Goal: Task Accomplishment & Management: Use online tool/utility

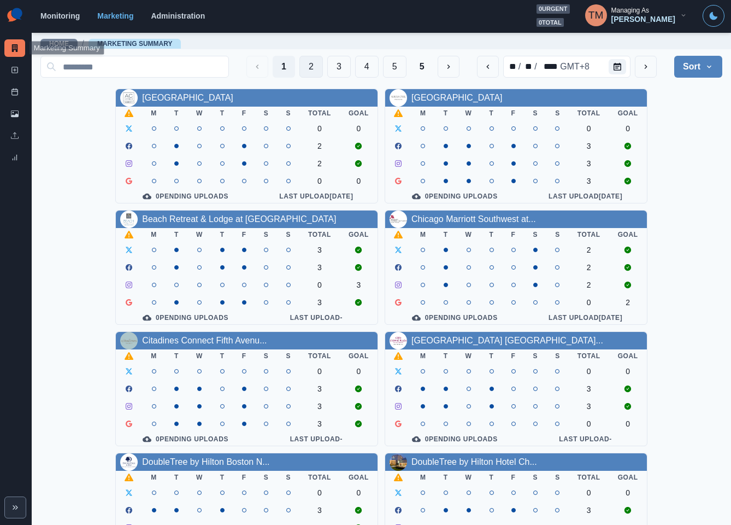
click at [300, 64] on button "2" at bounding box center [312, 67] width 24 height 22
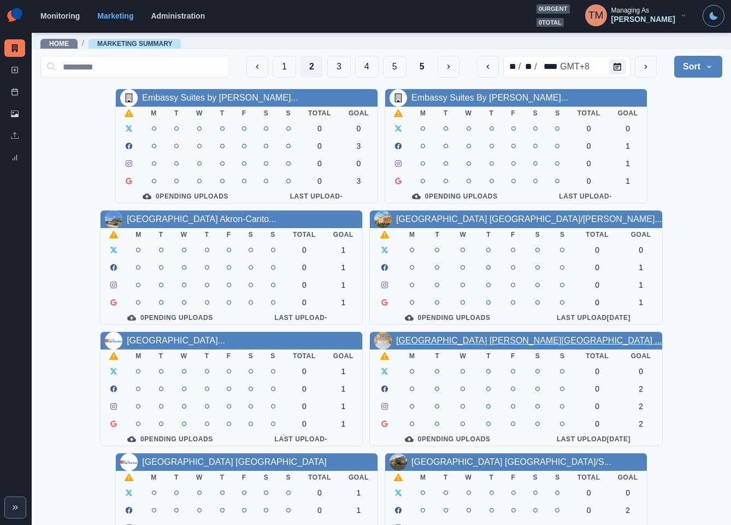
click at [449, 345] on link "[GEOGRAPHIC_DATA] [PERSON_NAME][GEOGRAPHIC_DATA] ..." at bounding box center [529, 340] width 266 height 9
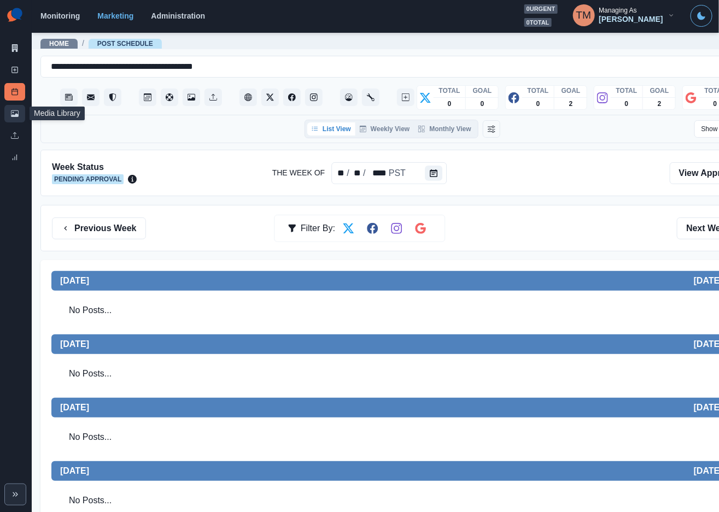
click at [16, 119] on link "Media Library" at bounding box center [14, 113] width 21 height 17
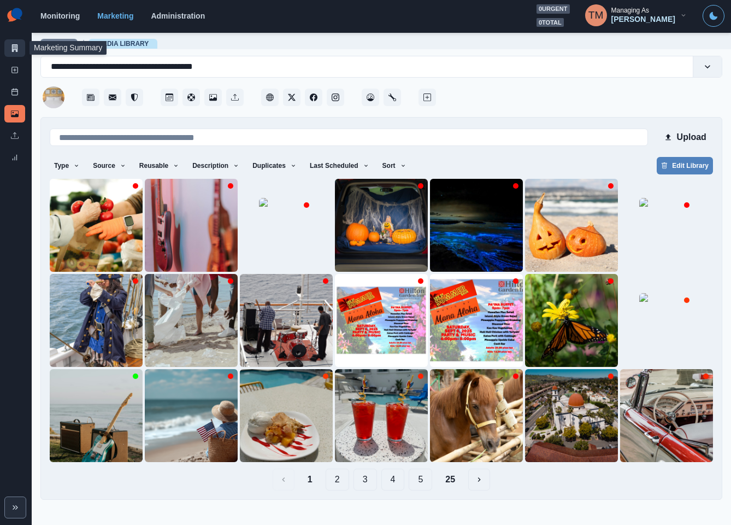
click at [15, 48] on icon at bounding box center [15, 48] width 8 height 8
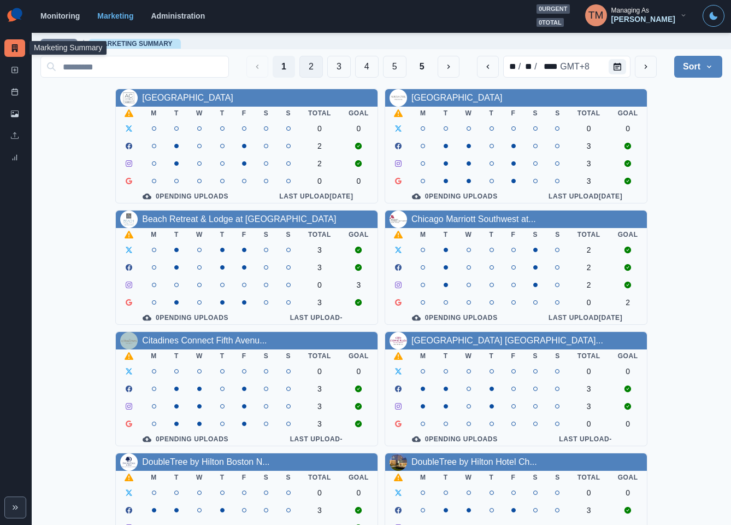
click at [300, 62] on button "2" at bounding box center [312, 67] width 24 height 22
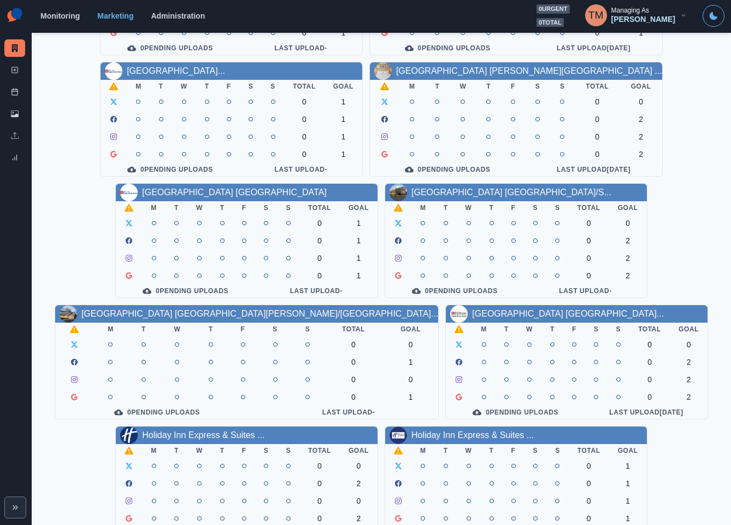
scroll to position [321, 0]
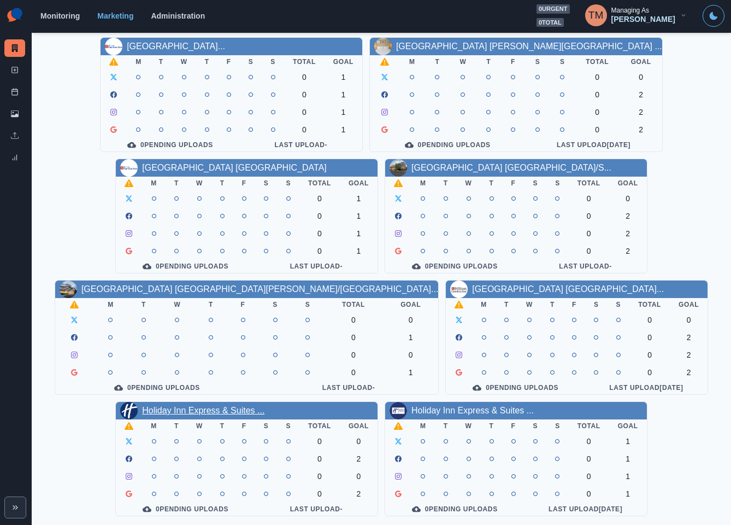
click at [197, 408] on link "Holiday Inn Express & Suites ..." at bounding box center [203, 410] width 122 height 9
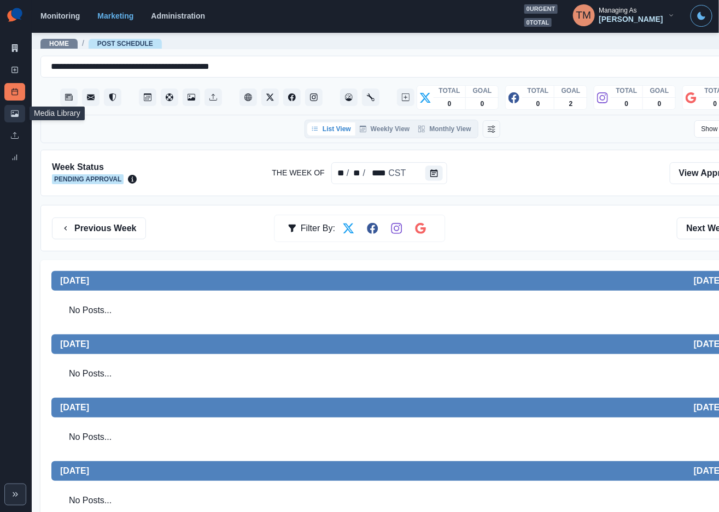
click at [7, 115] on link "Media Library" at bounding box center [14, 113] width 21 height 17
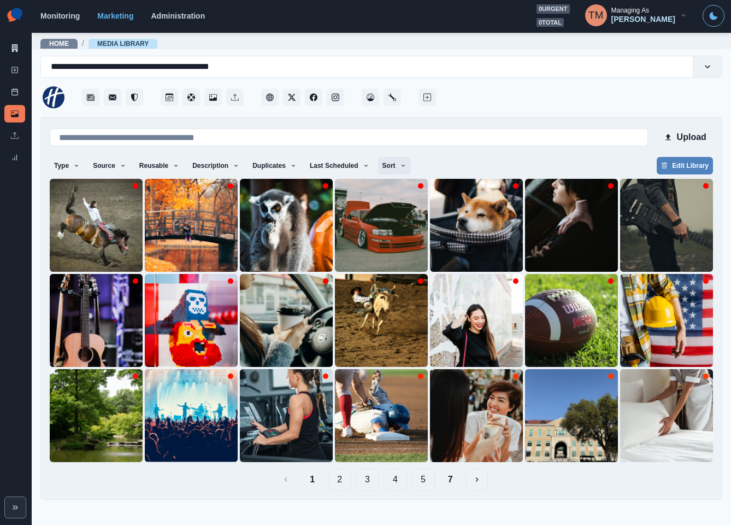
click at [400, 165] on icon "button" at bounding box center [403, 165] width 7 height 7
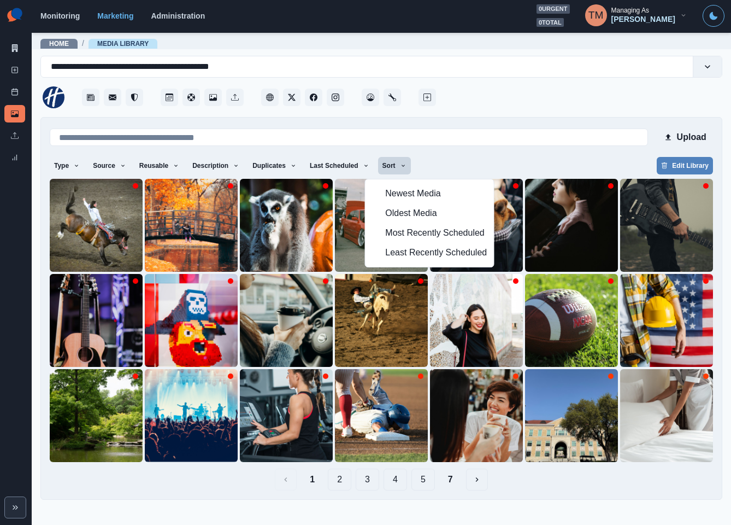
click at [431, 159] on div "Type Any Image Video Source Any Upload Social Manager Found: Instagram Found: G…" at bounding box center [382, 167] width 664 height 20
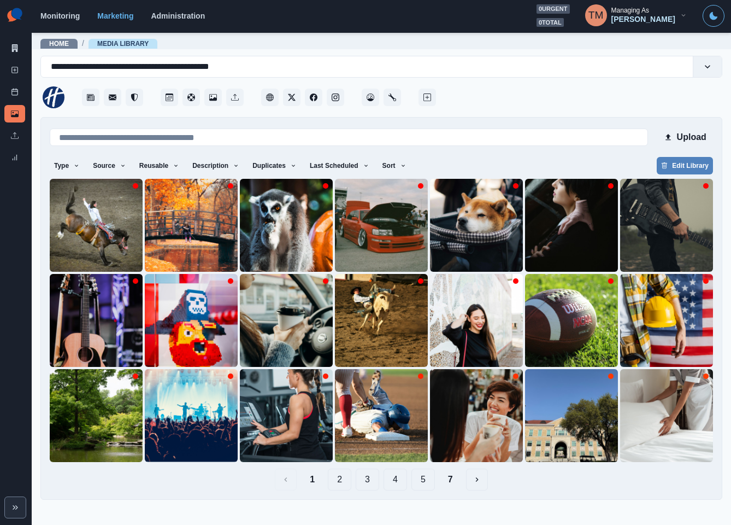
click at [392, 479] on button "4" at bounding box center [396, 479] width 24 height 22
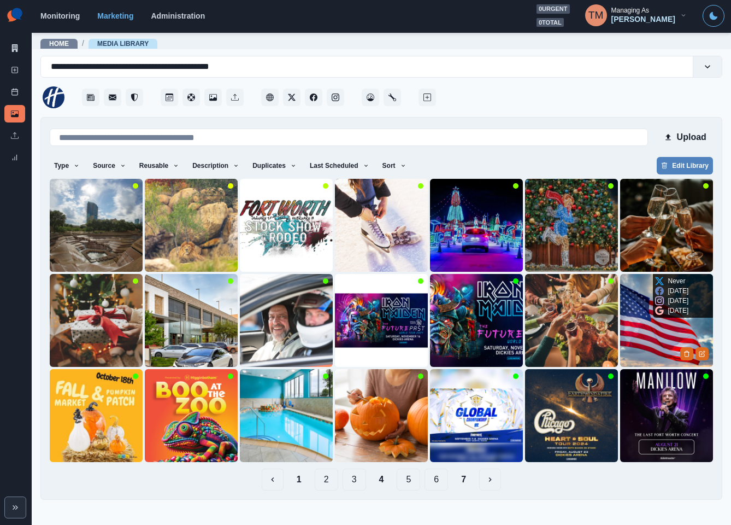
click at [647, 348] on img at bounding box center [666, 320] width 93 height 93
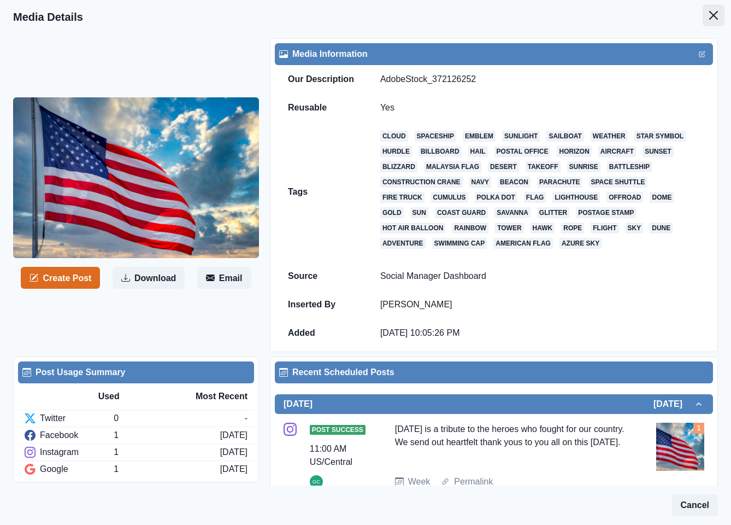
click at [709, 18] on icon "Close" at bounding box center [713, 15] width 9 height 9
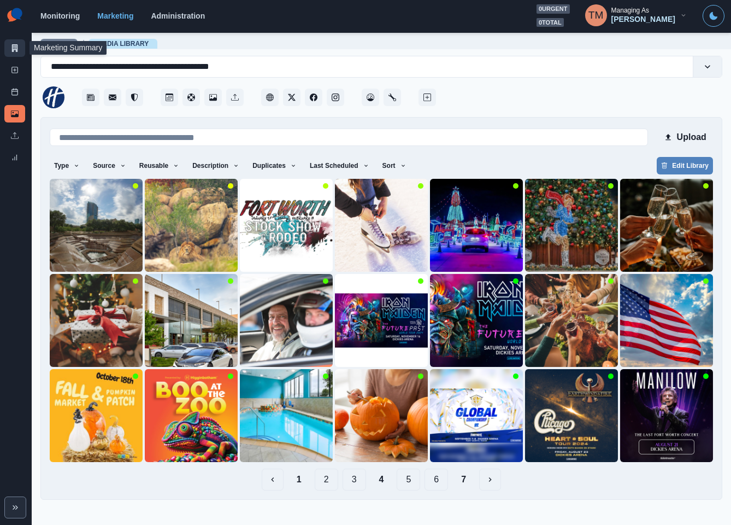
click at [17, 44] on icon at bounding box center [15, 48] width 6 height 8
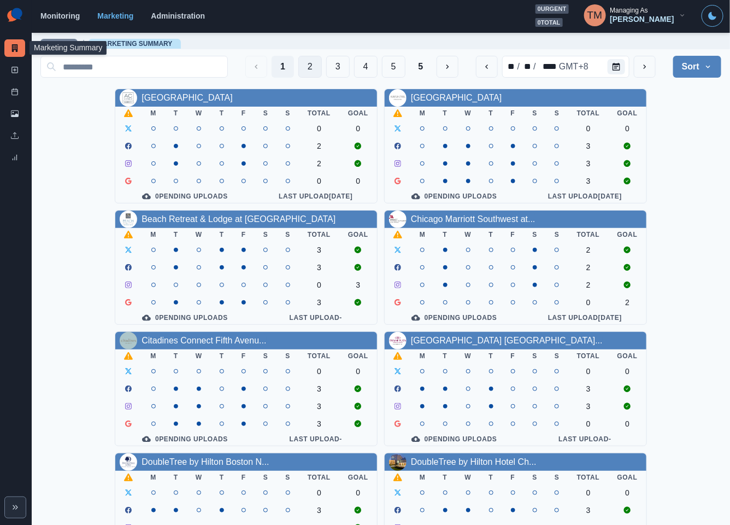
click at [298, 66] on button "2" at bounding box center [310, 67] width 24 height 22
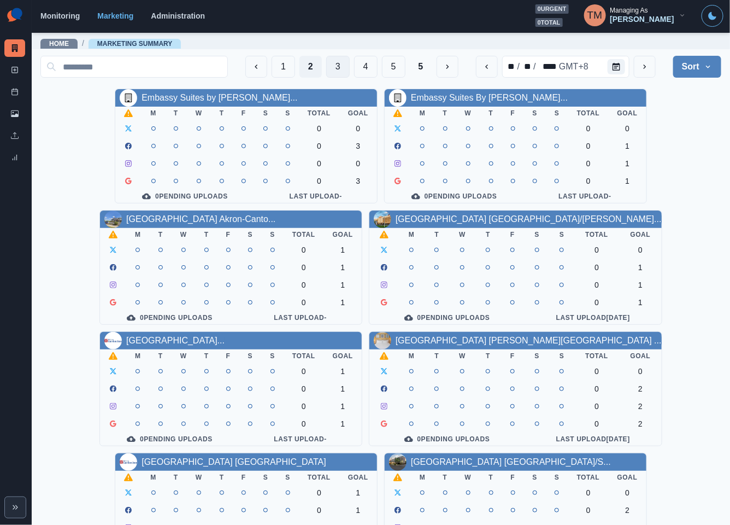
click at [332, 68] on button "3" at bounding box center [338, 67] width 24 height 22
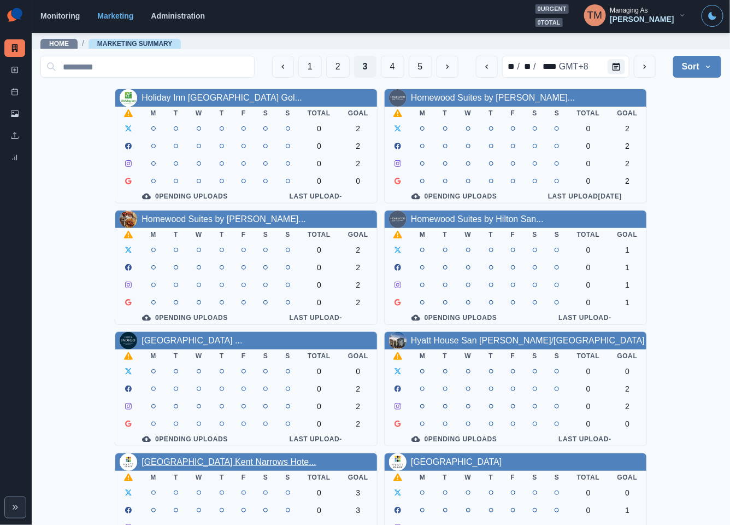
click at [213, 466] on link "[GEOGRAPHIC_DATA] Kent Narrows Hote..." at bounding box center [229, 461] width 175 height 9
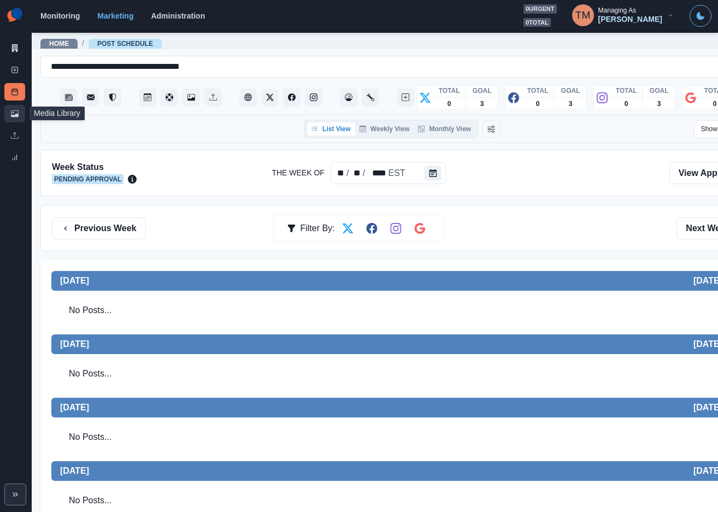
click at [13, 117] on icon at bounding box center [15, 114] width 8 height 8
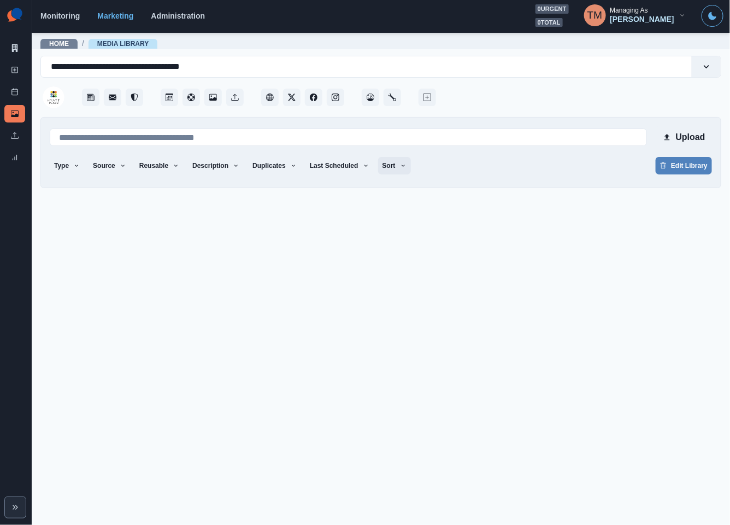
click at [384, 166] on button "Sort" at bounding box center [394, 165] width 33 height 17
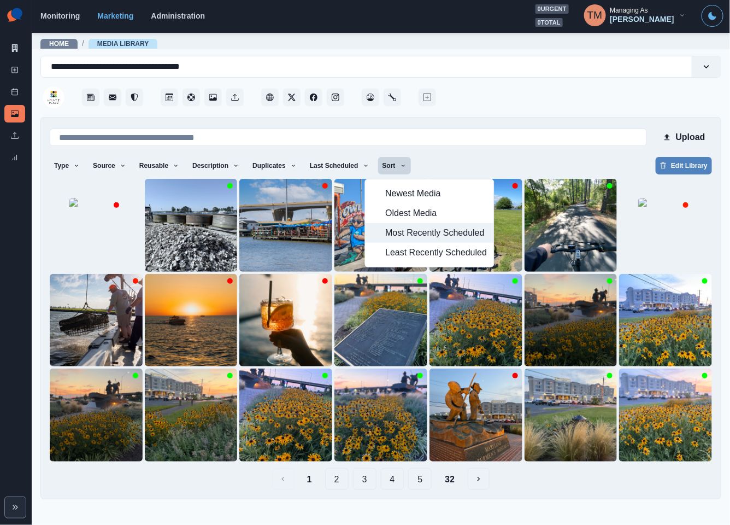
click at [403, 232] on span "Most Recently Scheduled" at bounding box center [436, 232] width 102 height 13
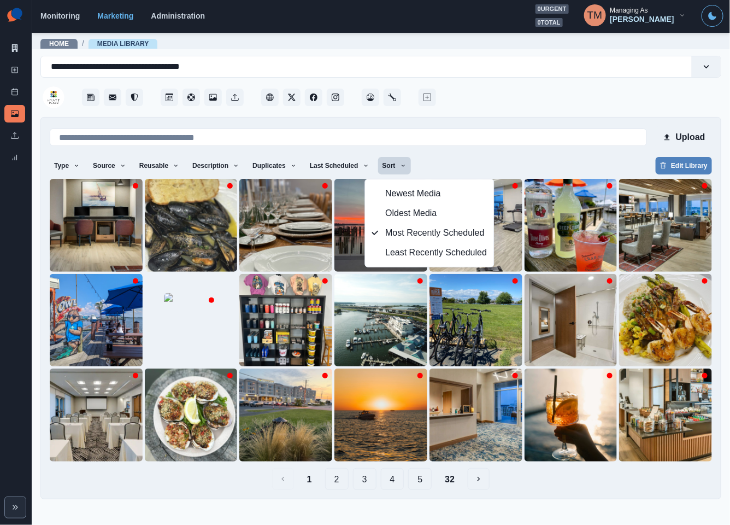
click at [526, 154] on div "Upload Type Any Image Video Source Any Upload Social Manager Found: Instagram F…" at bounding box center [381, 307] width 662 height 363
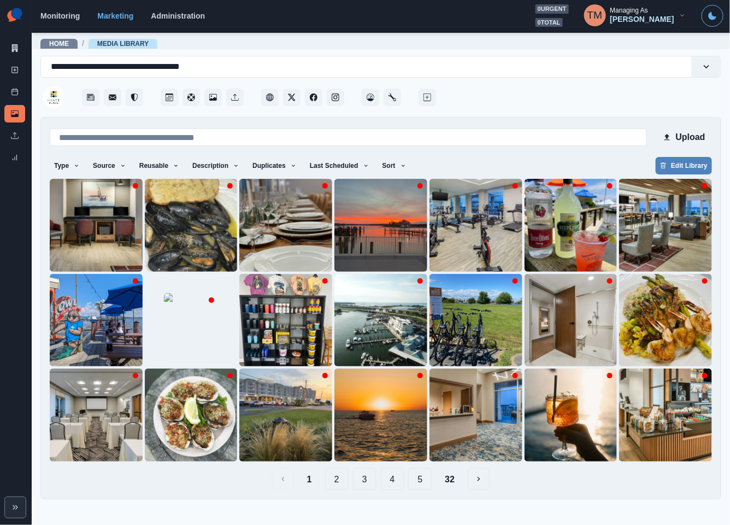
click at [394, 477] on button "4" at bounding box center [393, 479] width 24 height 22
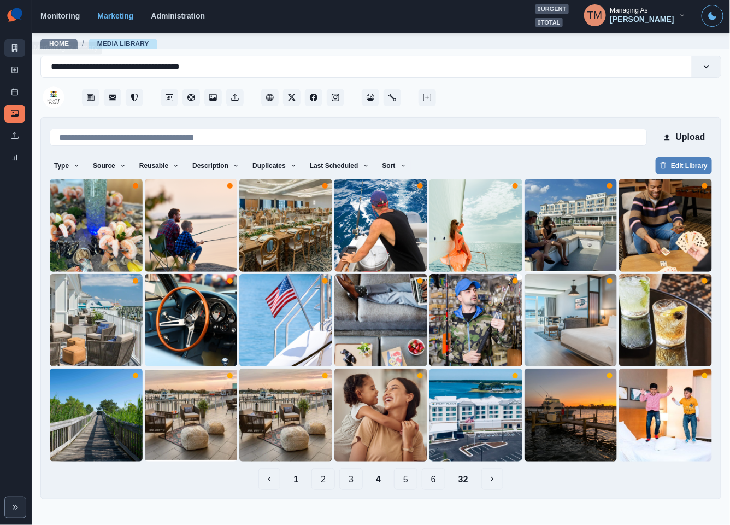
click at [12, 45] on icon at bounding box center [15, 48] width 6 height 8
